Goal: Subscribe to service/newsletter

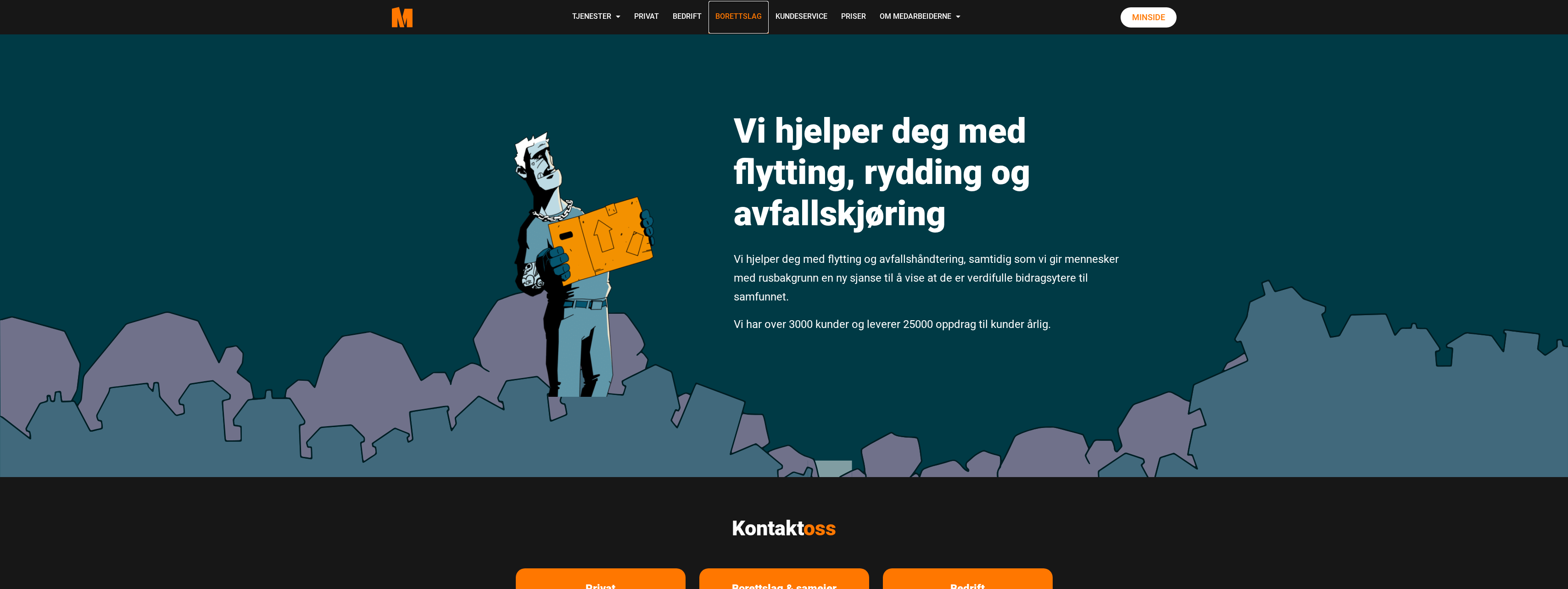
click at [723, 17] on link "Borettslag" at bounding box center [738, 17] width 60 height 33
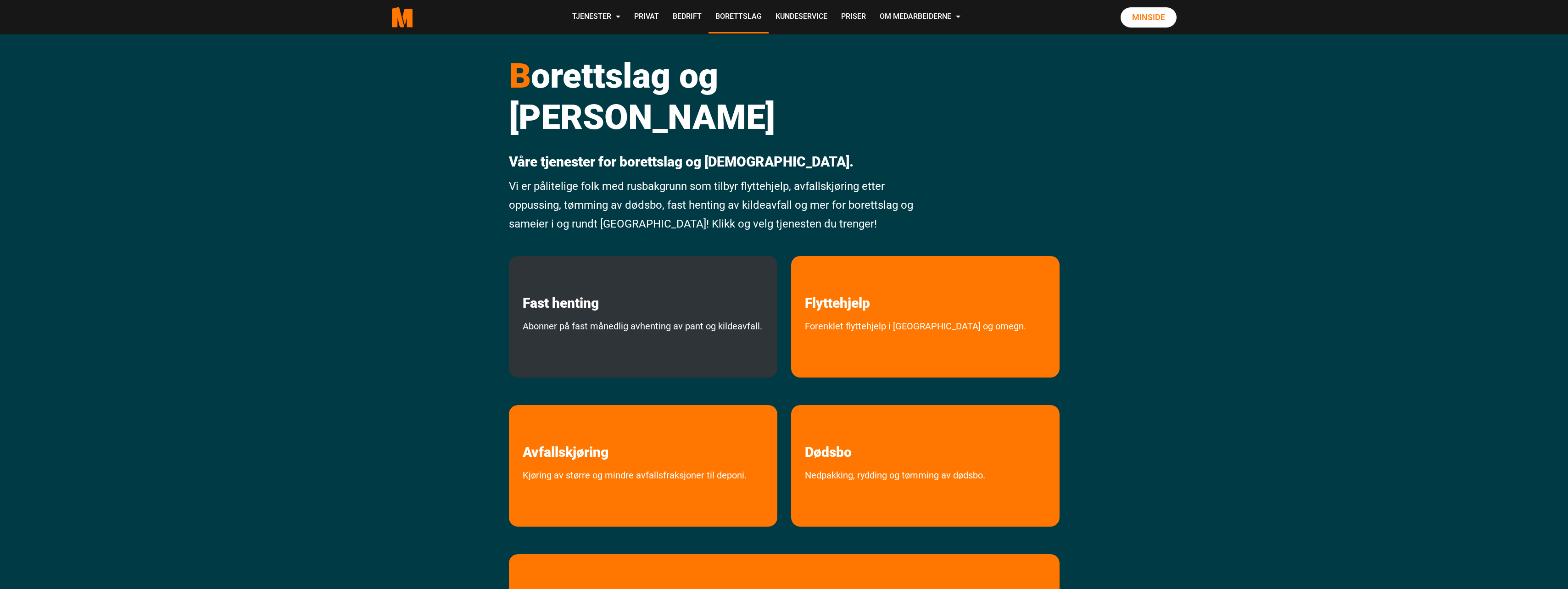
click at [721, 277] on div "Fast henting Abonner på fast månedlig avhenting av pant og kildeavfall." at bounding box center [643, 317] width 268 height 121
click at [686, 318] on link "Abonner på fast månedlig avhenting av pant og kildeavfall." at bounding box center [642, 346] width 267 height 55
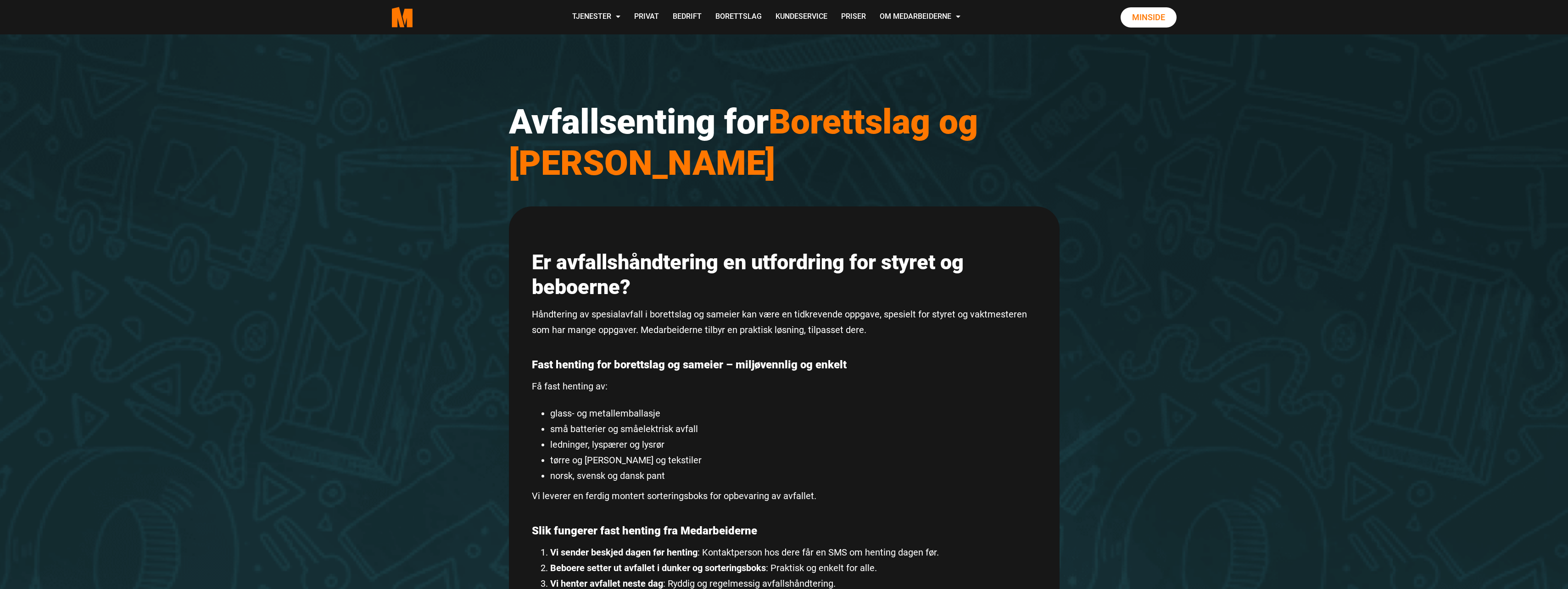
scroll to position [734, 0]
